Goal: Find specific page/section: Find specific page/section

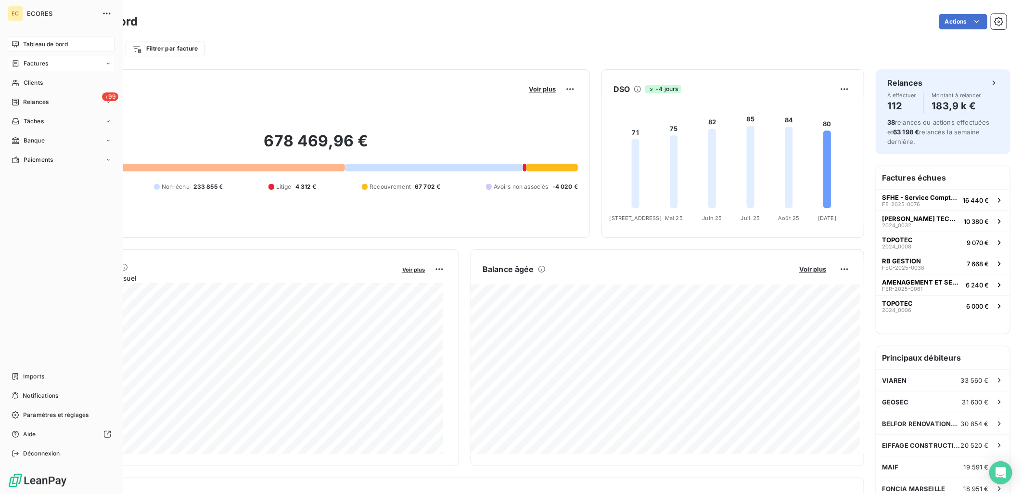
click at [51, 60] on div "Factures" at bounding box center [61, 63] width 107 height 15
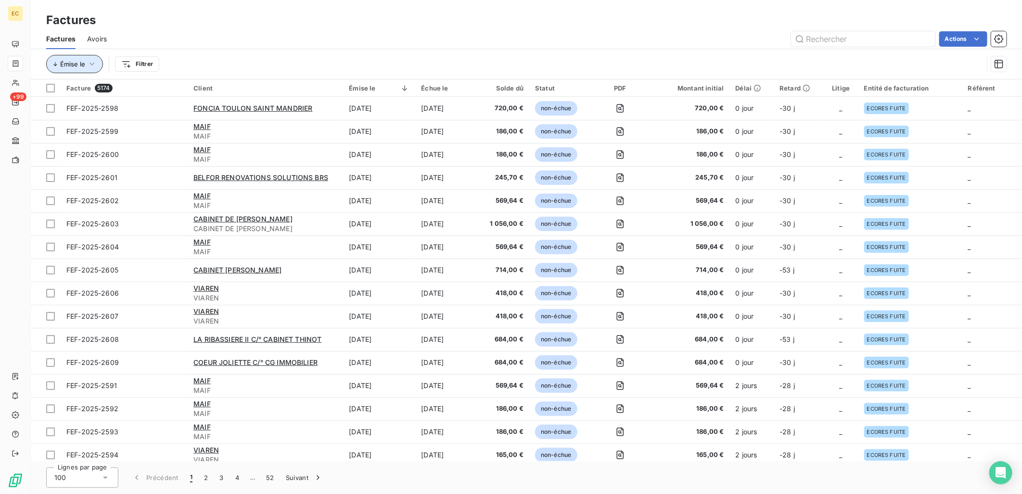
click at [97, 66] on button "Émise le" at bounding box center [74, 64] width 57 height 18
click at [181, 26] on div "Factures" at bounding box center [526, 20] width 991 height 17
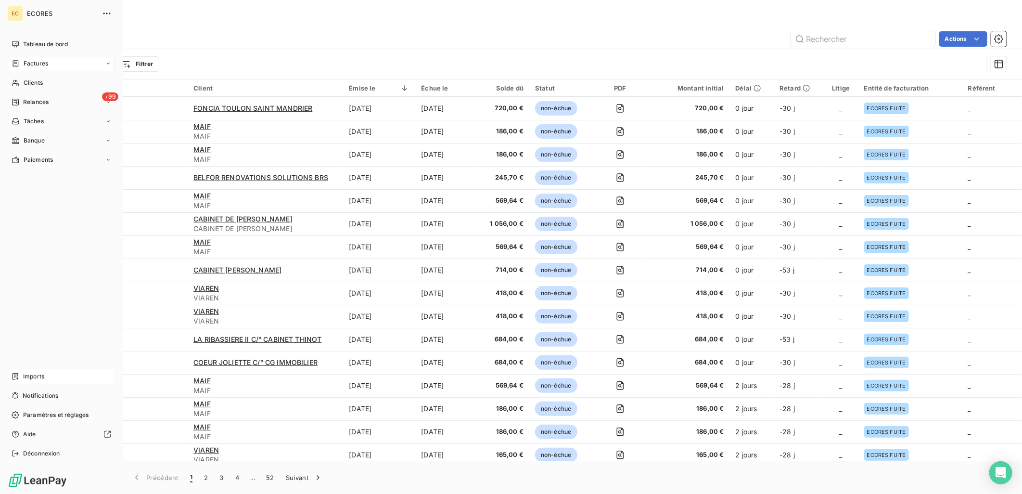
click at [25, 381] on div "Imports" at bounding box center [61, 376] width 107 height 15
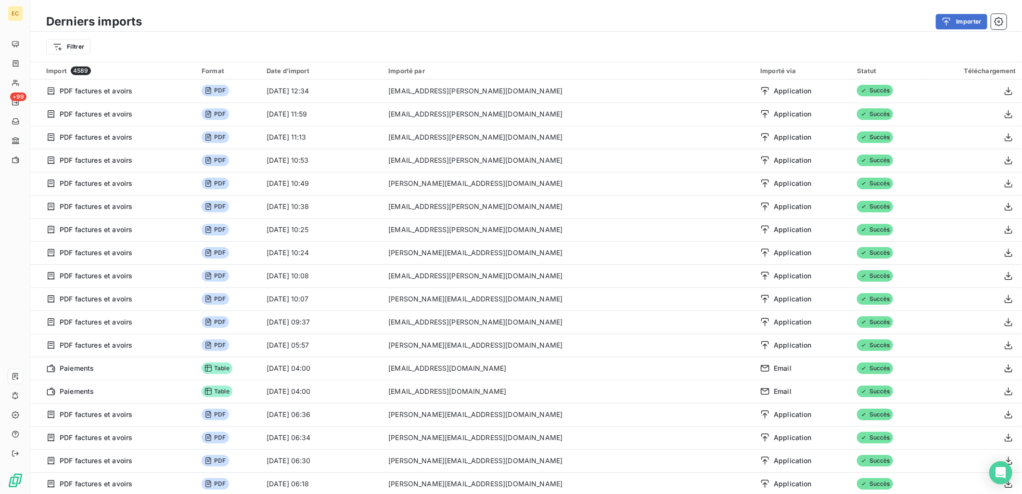
click at [547, 67] on div "Importé par" at bounding box center [568, 71] width 360 height 8
click at [499, 67] on div "Importé par" at bounding box center [568, 71] width 360 height 8
